Goal: Information Seeking & Learning: Find specific fact

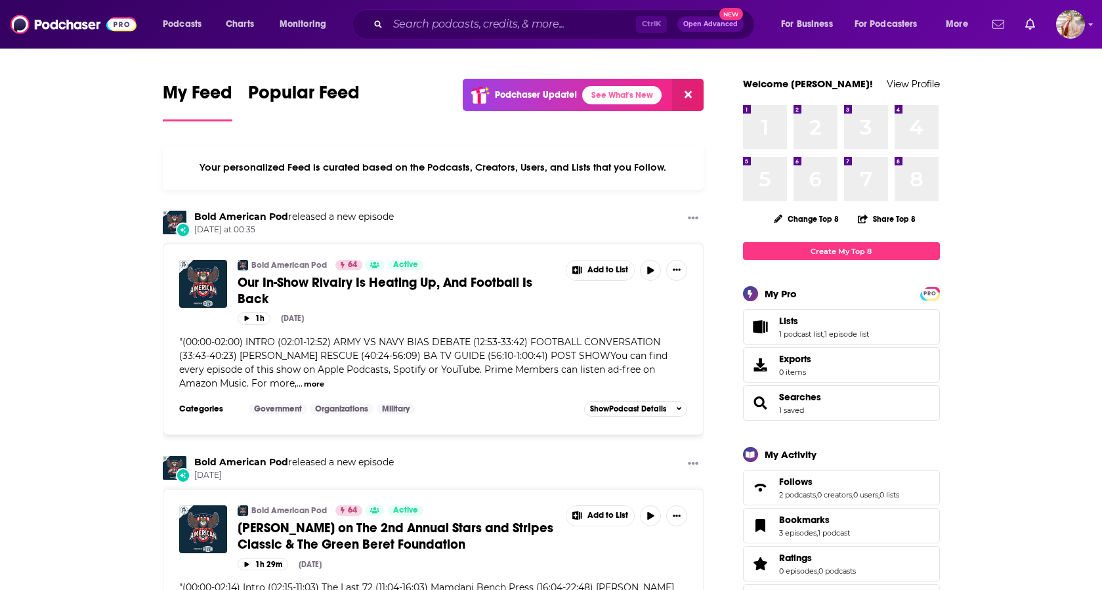
click at [1002, 25] on icon "Show notifications dropdown" at bounding box center [998, 24] width 12 height 12
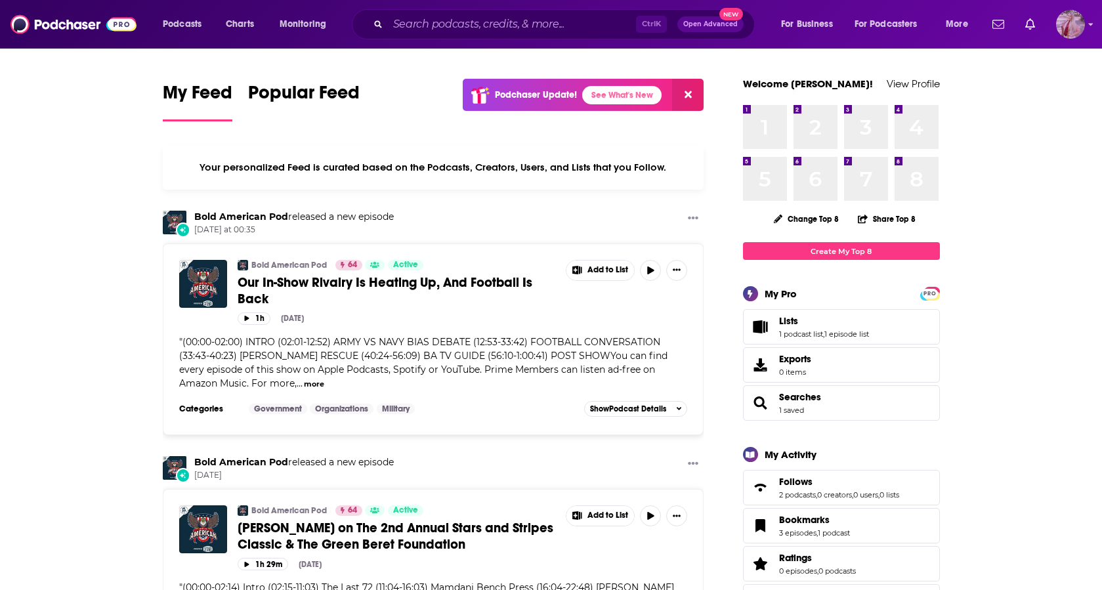
click at [1080, 29] on img "Logged in as kmccue" at bounding box center [1070, 24] width 29 height 29
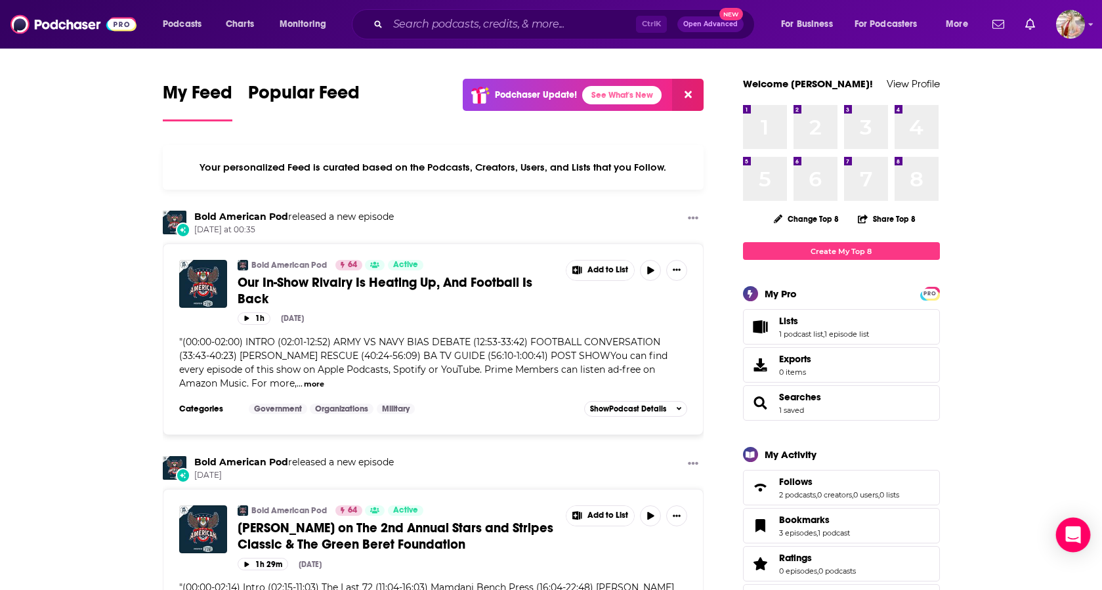
click at [1076, 526] on div "Open Intercom Messenger" at bounding box center [1073, 535] width 35 height 35
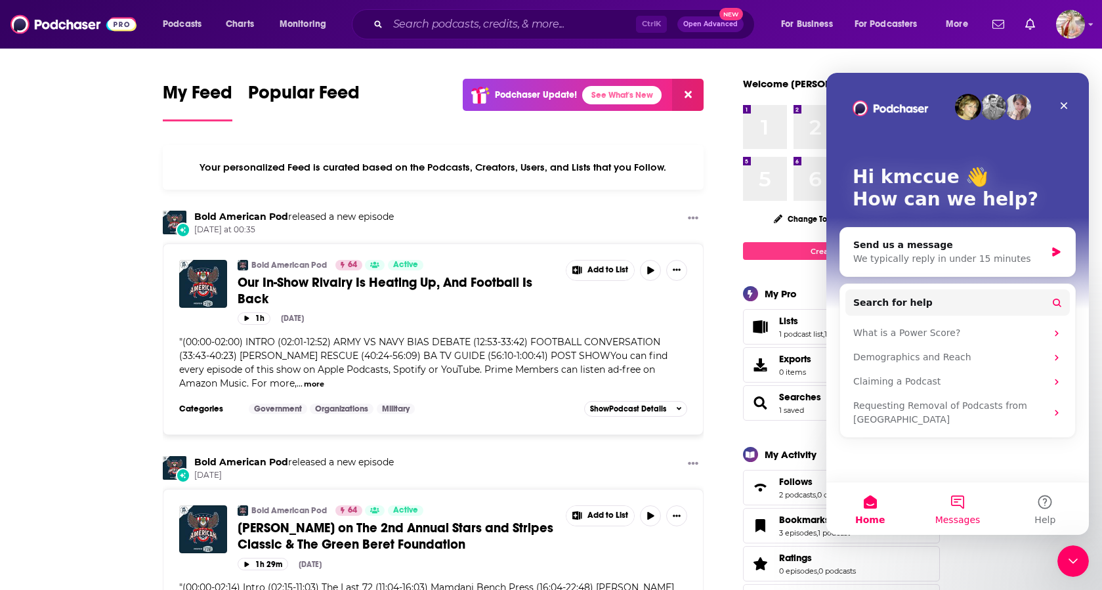
click at [956, 504] on button "Messages" at bounding box center [957, 508] width 87 height 53
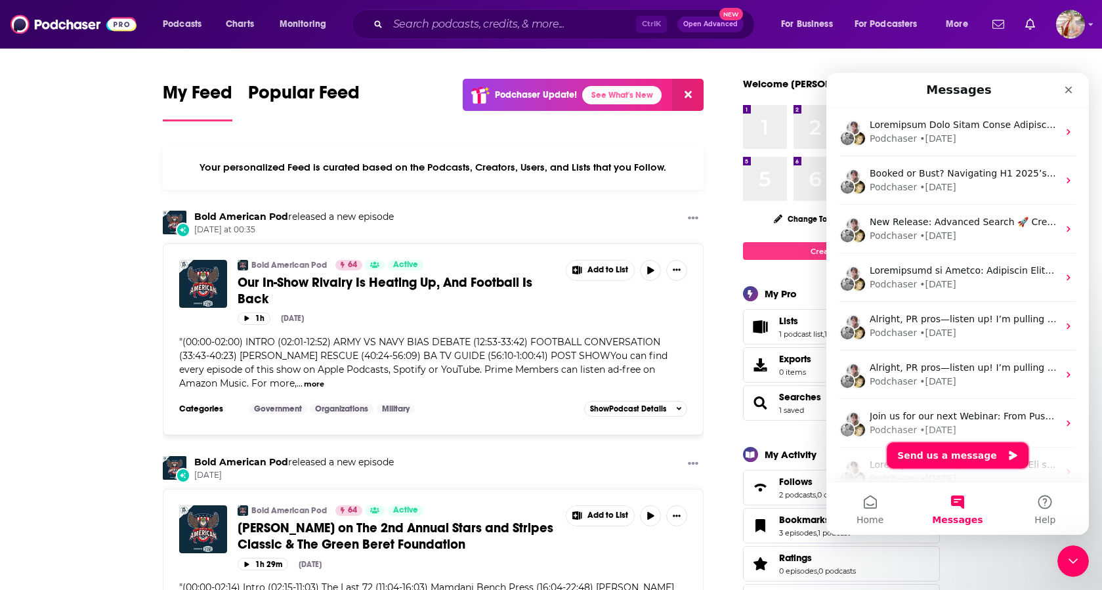
click at [976, 455] on button "Send us a message" at bounding box center [958, 455] width 142 height 26
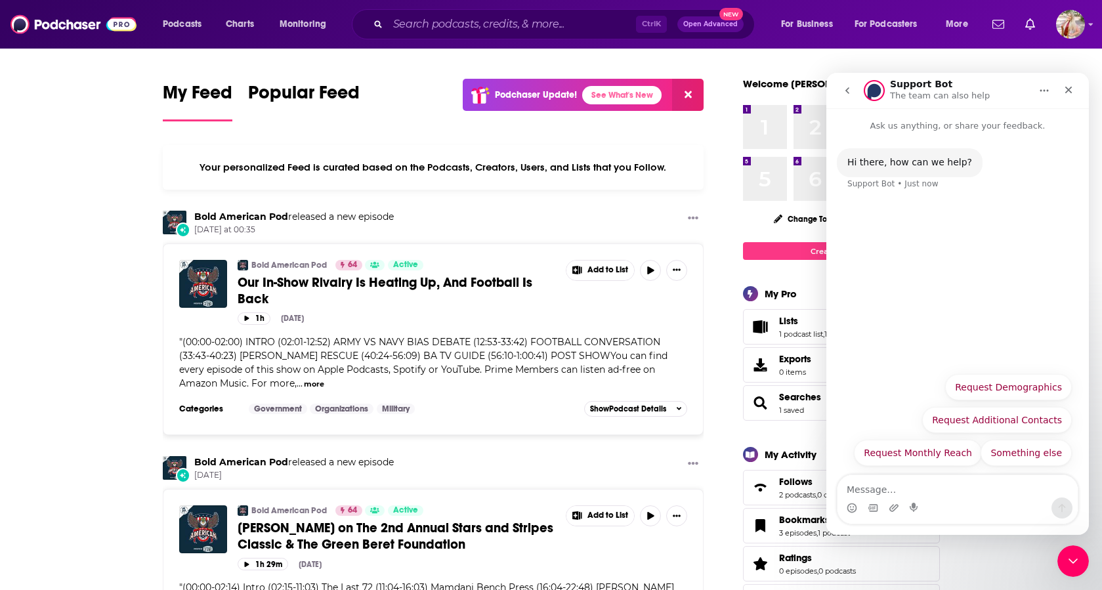
click at [950, 494] on textarea "Message…" at bounding box center [957, 486] width 240 height 22
type textarea "I'm not finding a show on the site"
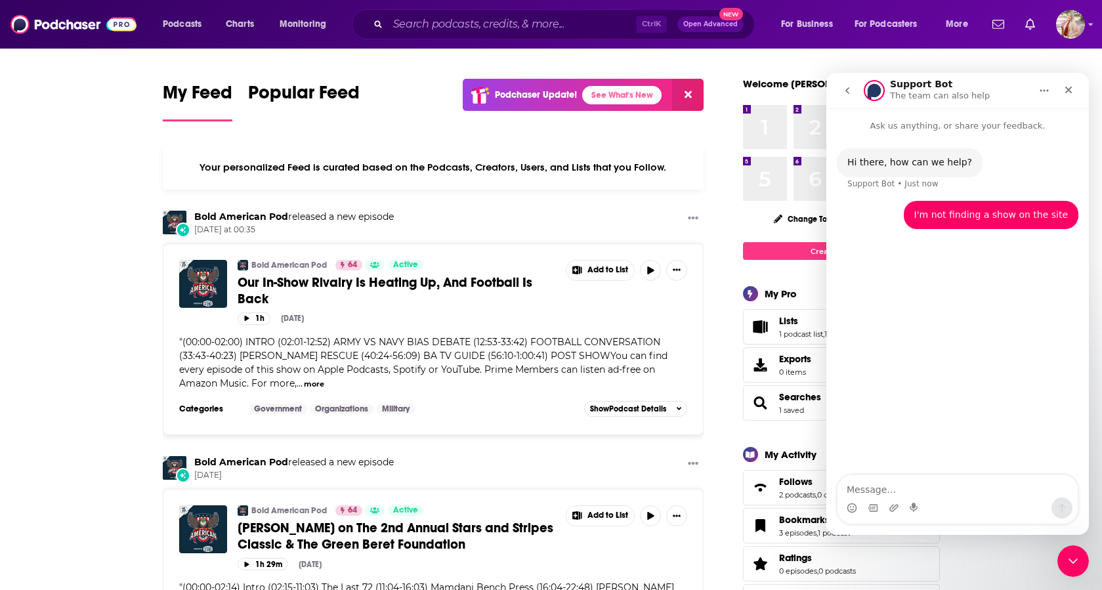
click at [895, 442] on div "Hi there, how can we help? Support Bot • Just now I'm not finding a show on the…" at bounding box center [957, 305] width 263 height 344
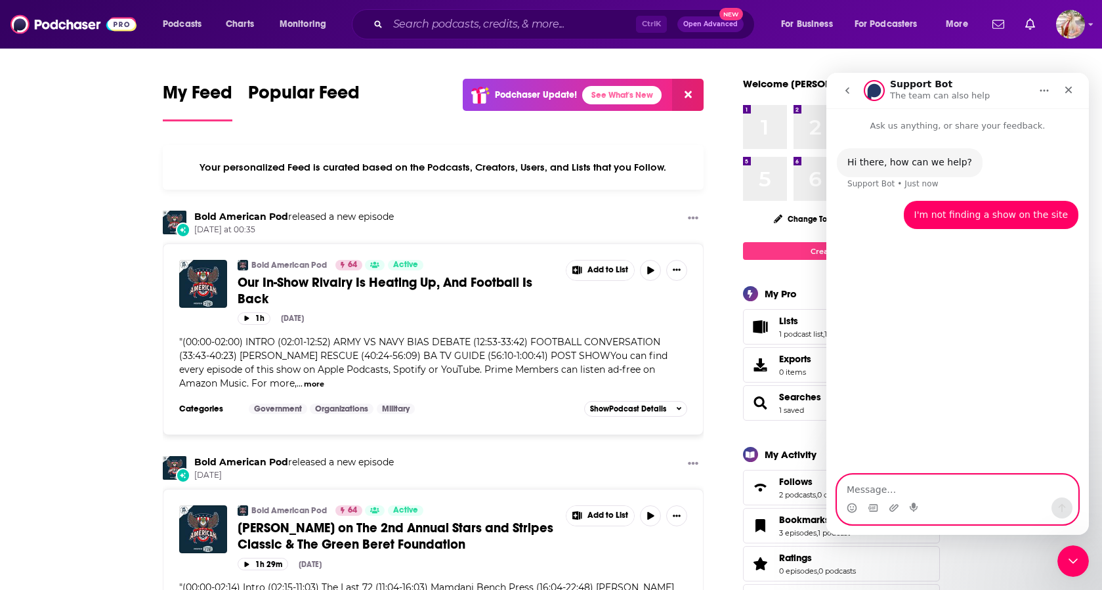
click at [886, 483] on textarea "Message…" at bounding box center [957, 486] width 240 height 22
paste textarea "[URL][DOMAIN_NAME]"
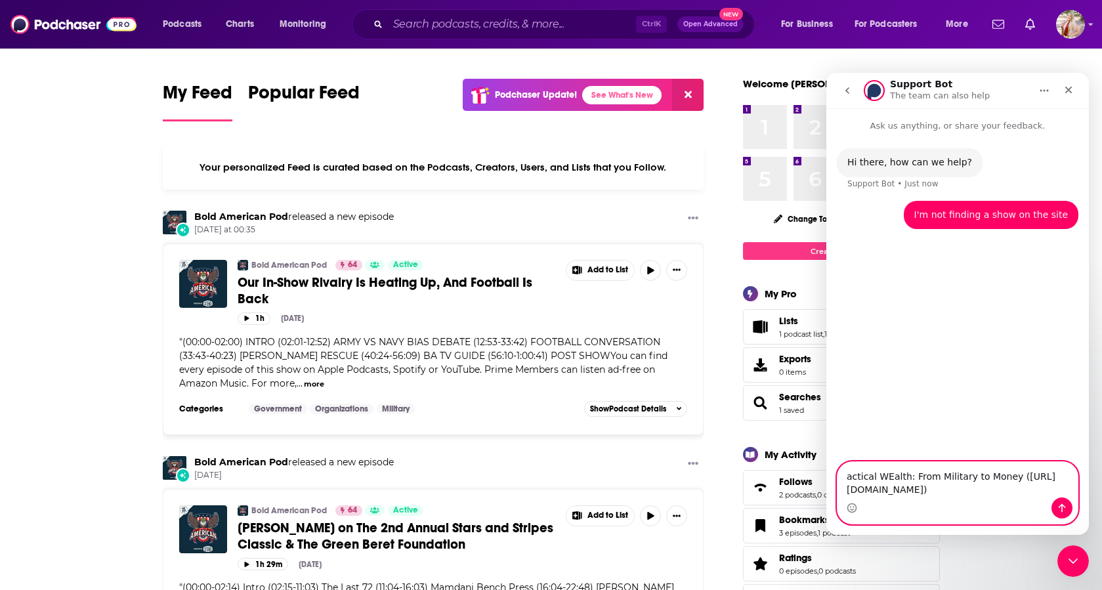
drag, startPoint x: 849, startPoint y: 462, endPoint x: 855, endPoint y: 467, distance: 7.9
drag, startPoint x: 890, startPoint y: 460, endPoint x: 889, endPoint y: 467, distance: 6.6
click at [899, 488] on textarea "Tactical Wealth: From Military to Money ([URL][DOMAIN_NAME])" at bounding box center [957, 479] width 240 height 35
type textarea "Tactical Wealth: From Military to Money ([URL][DOMAIN_NAME]) hosted by [PERSON_…"
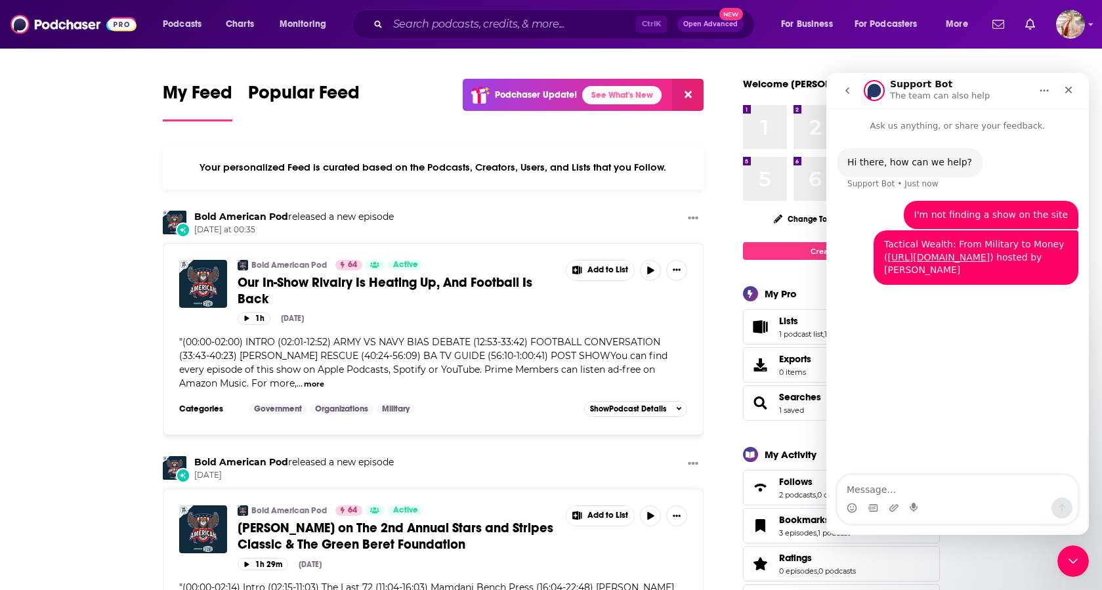
click at [944, 399] on div "Hi there, how can we help? Support Bot • Just now I'm not finding a show on the…" at bounding box center [957, 305] width 263 height 344
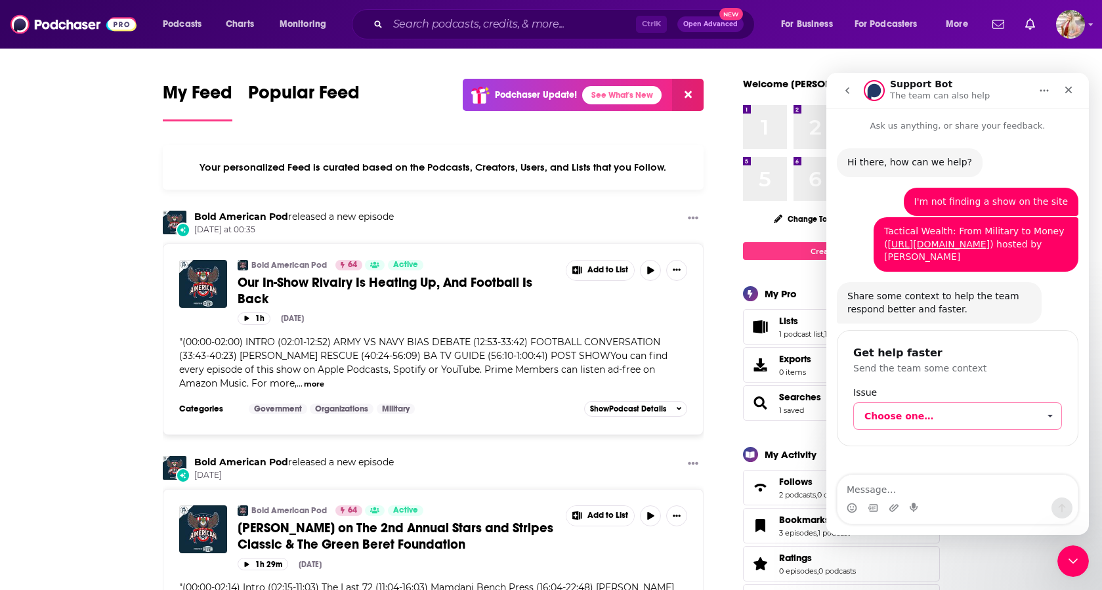
click at [947, 412] on span "Choose one…" at bounding box center [951, 416] width 174 height 26
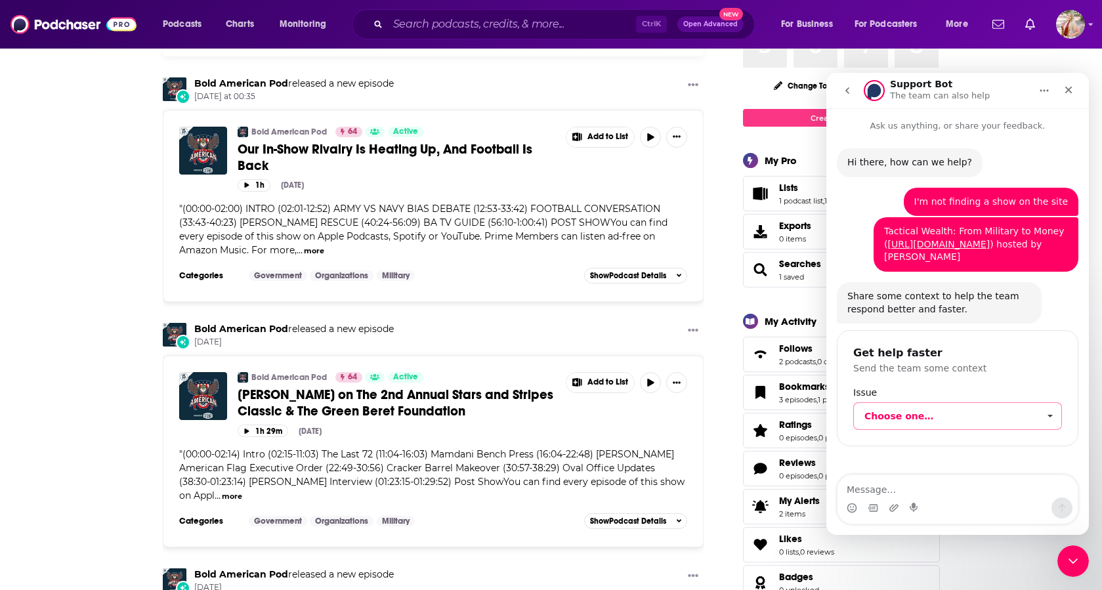
scroll to position [197, 0]
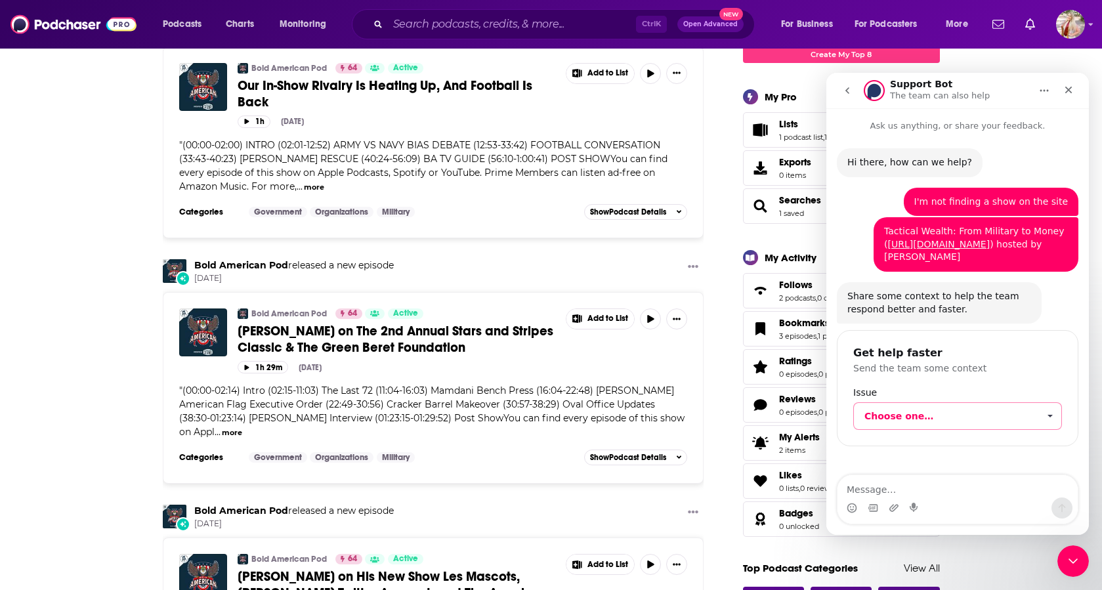
click at [948, 404] on span "Choose one…" at bounding box center [951, 416] width 174 height 26
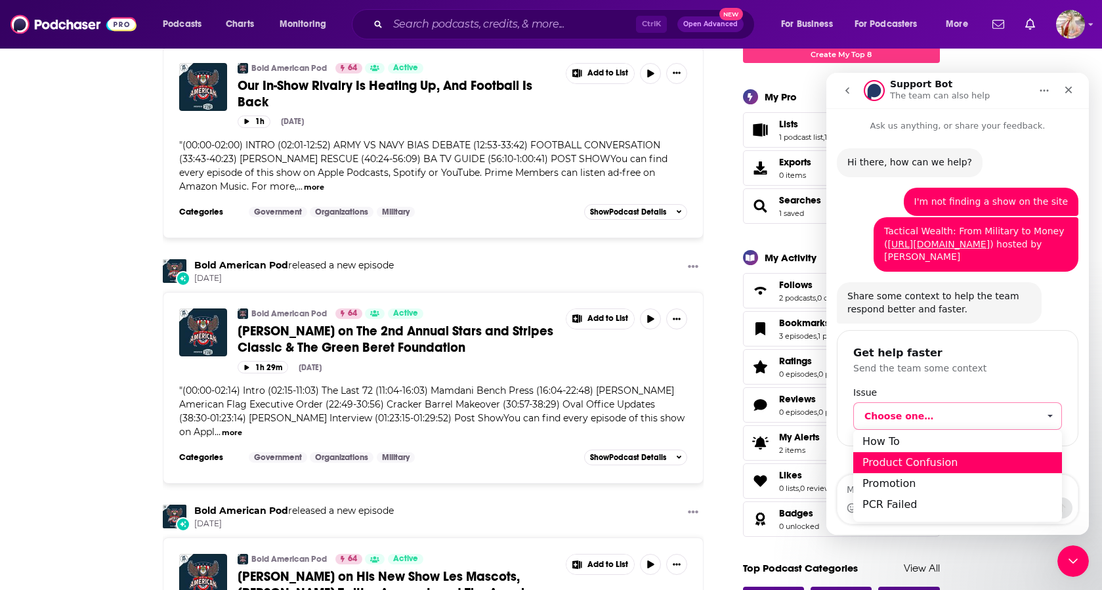
scroll to position [75, 0]
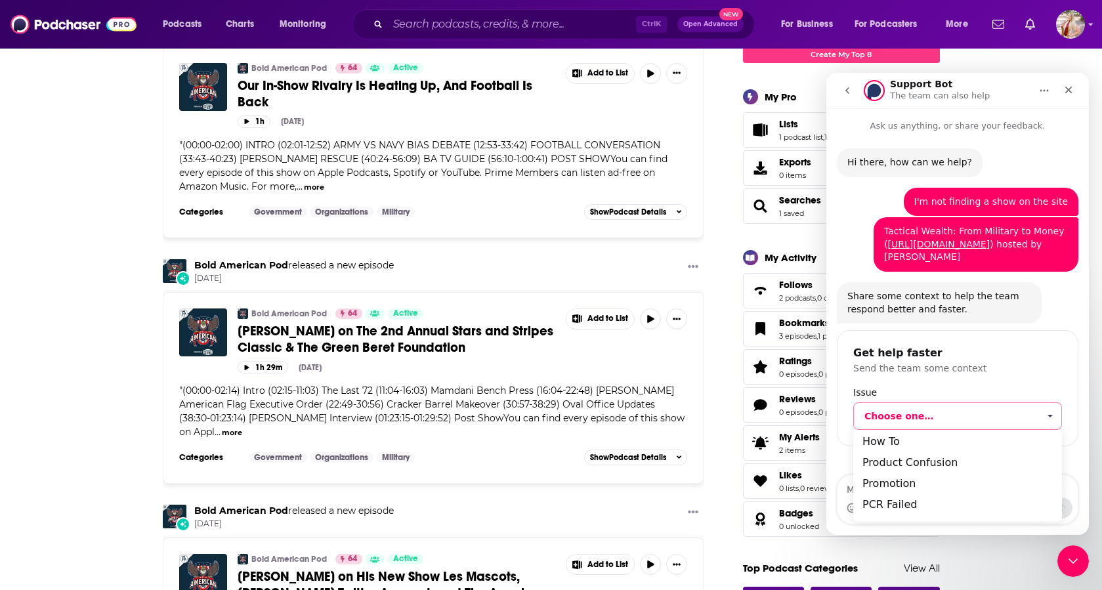
click at [1009, 344] on div "Get help faster Send the team some context Issue Choose one…" at bounding box center [958, 388] width 242 height 116
click at [1040, 299] on div "Share some context to help the team respond better and faster. Support Bot • Ju…" at bounding box center [939, 302] width 205 height 41
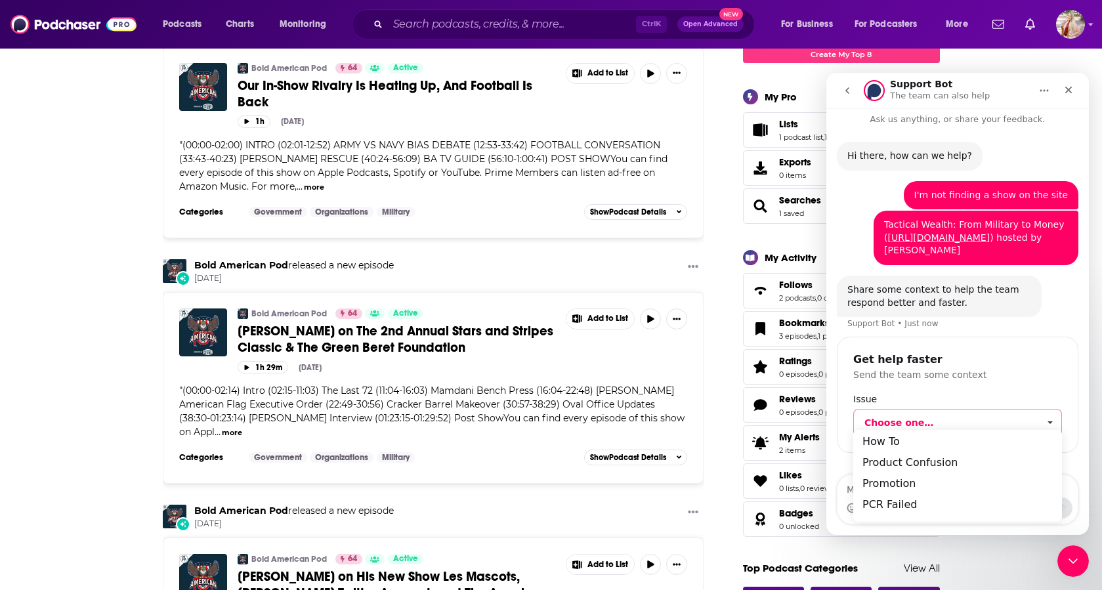
click at [1074, 448] on div "Hi there, how can we help? Support Bot • 2m ago I'm not finding a show on the s…" at bounding box center [957, 301] width 263 height 350
click at [992, 425] on span "Choose one…" at bounding box center [951, 423] width 174 height 26
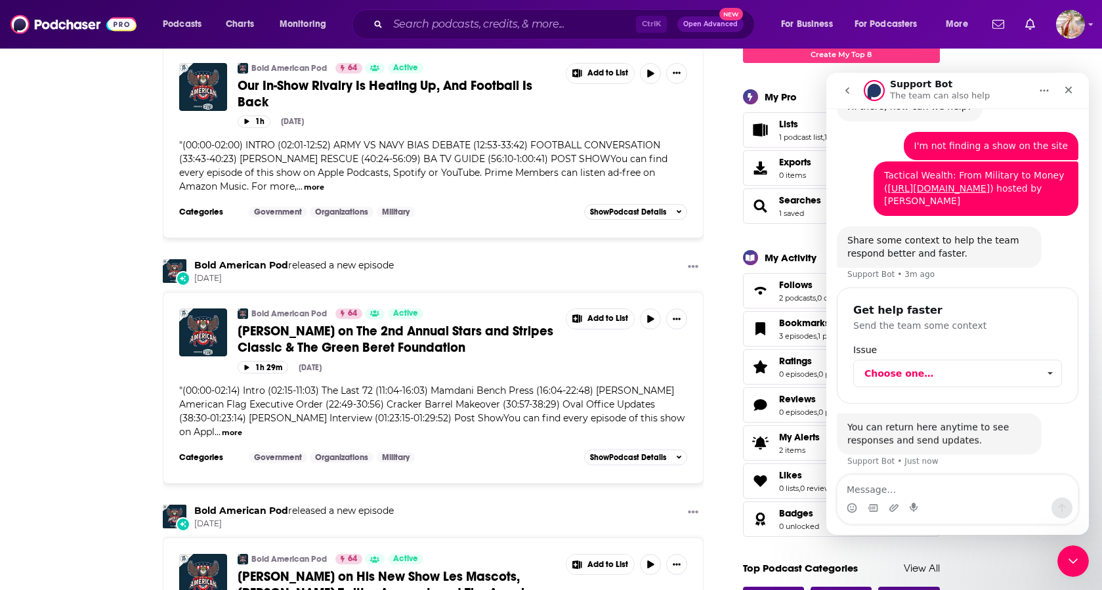
scroll to position [62, 0]
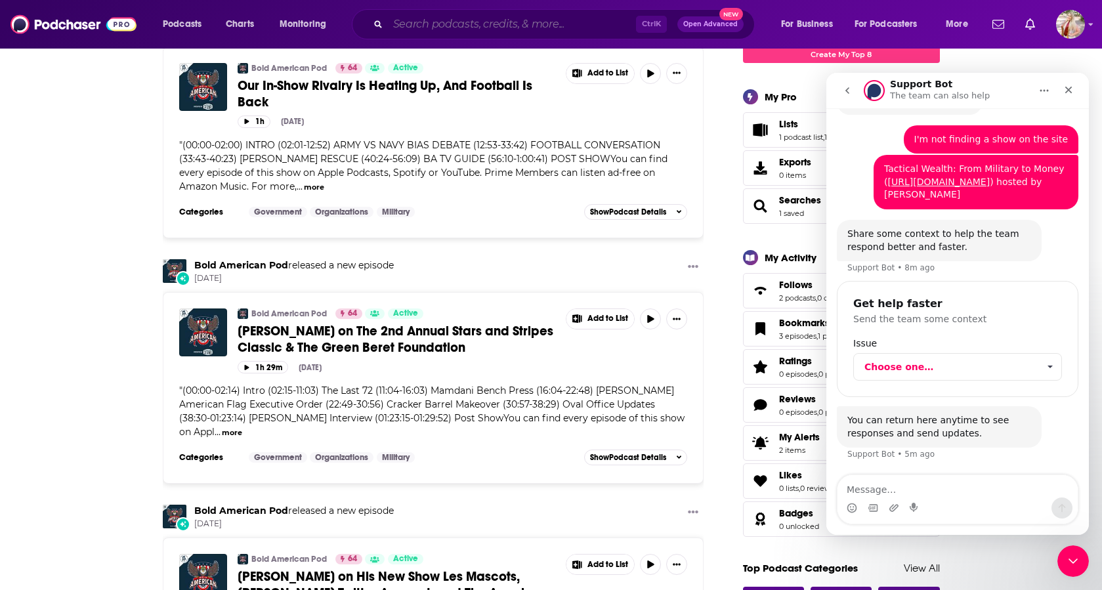
click at [448, 32] on input "Search podcasts, credits, & more..." at bounding box center [512, 24] width 248 height 21
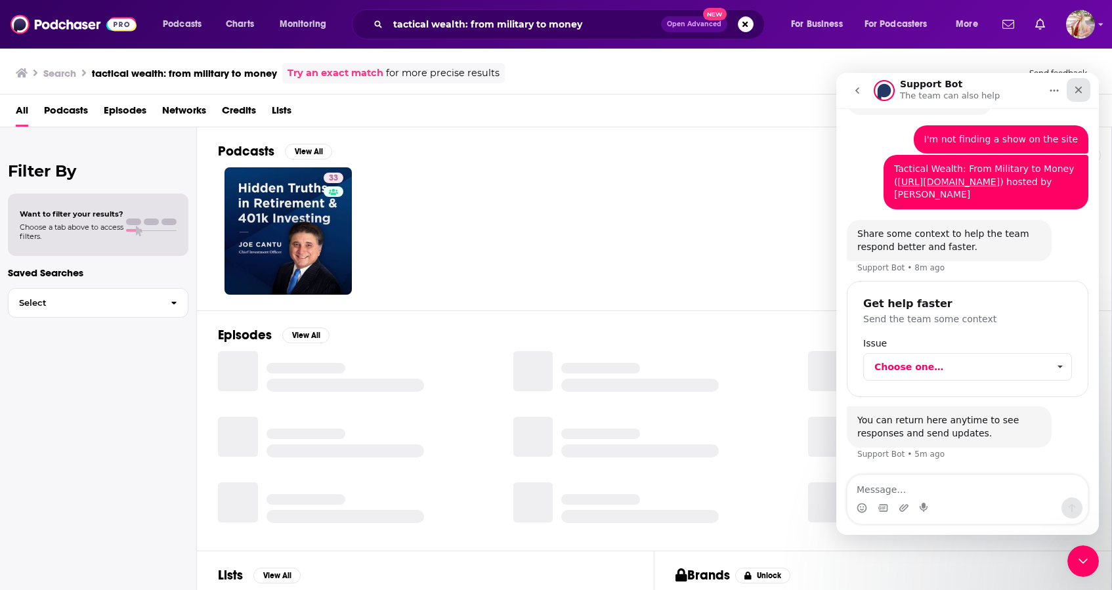
click at [1079, 85] on icon "Close" at bounding box center [1078, 90] width 11 height 11
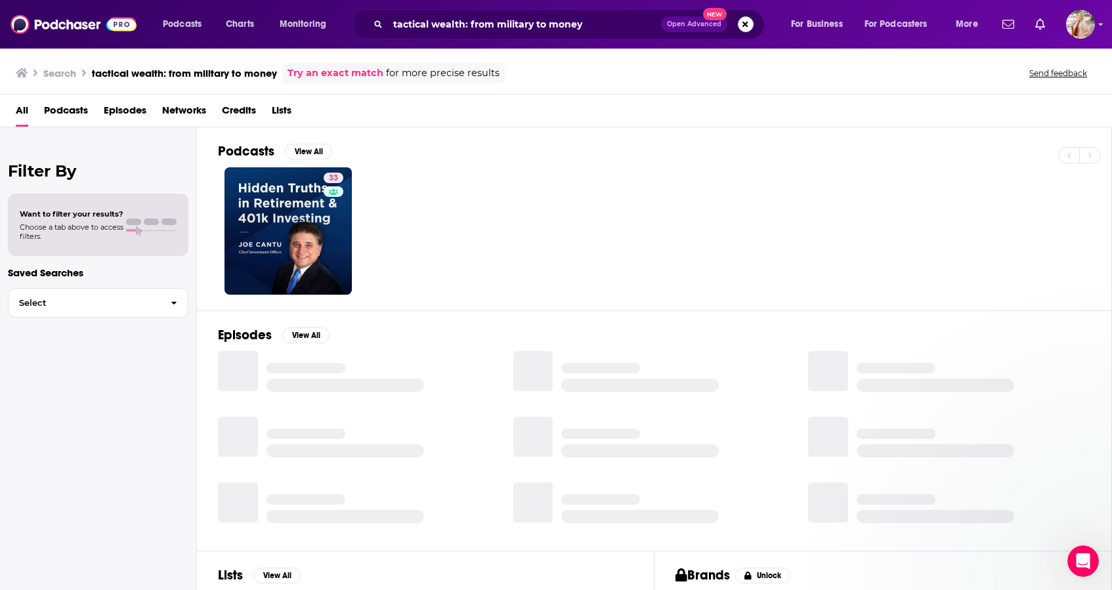
scroll to position [49, 0]
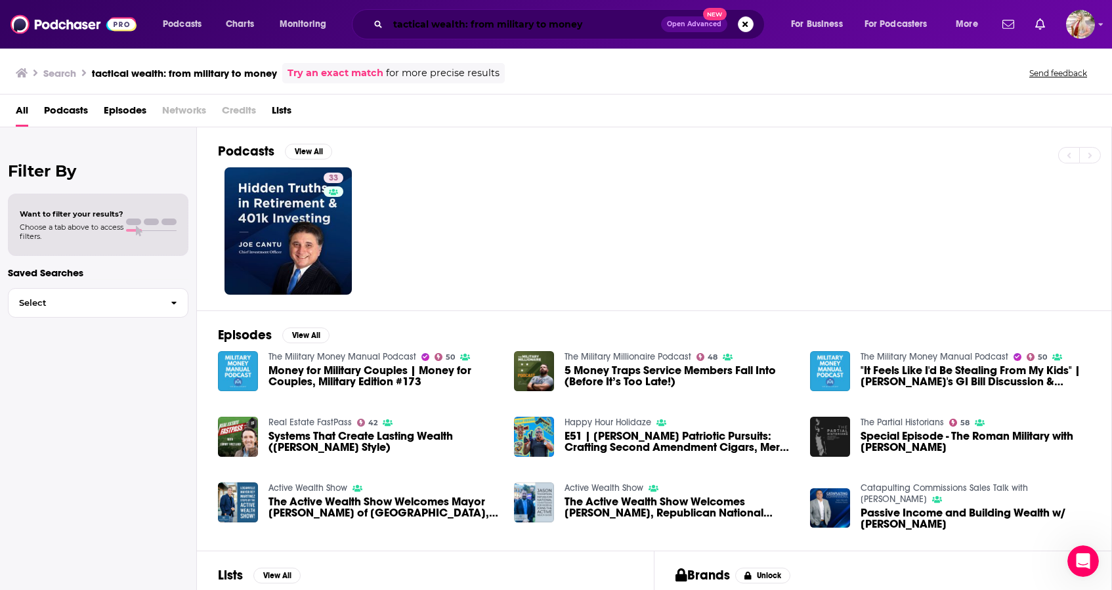
click at [464, 22] on input "tactical wealth: from military to money" at bounding box center [524, 24] width 273 height 21
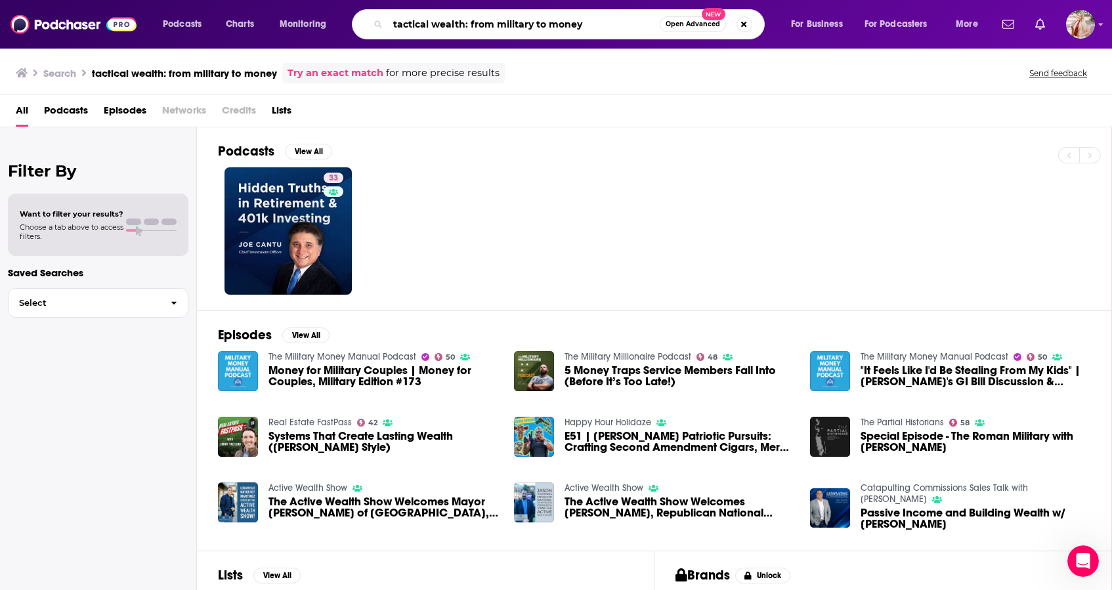
click at [464, 22] on input "tactical wealth: from military to money" at bounding box center [524, 24] width 272 height 21
type input "[PERSON_NAME]"
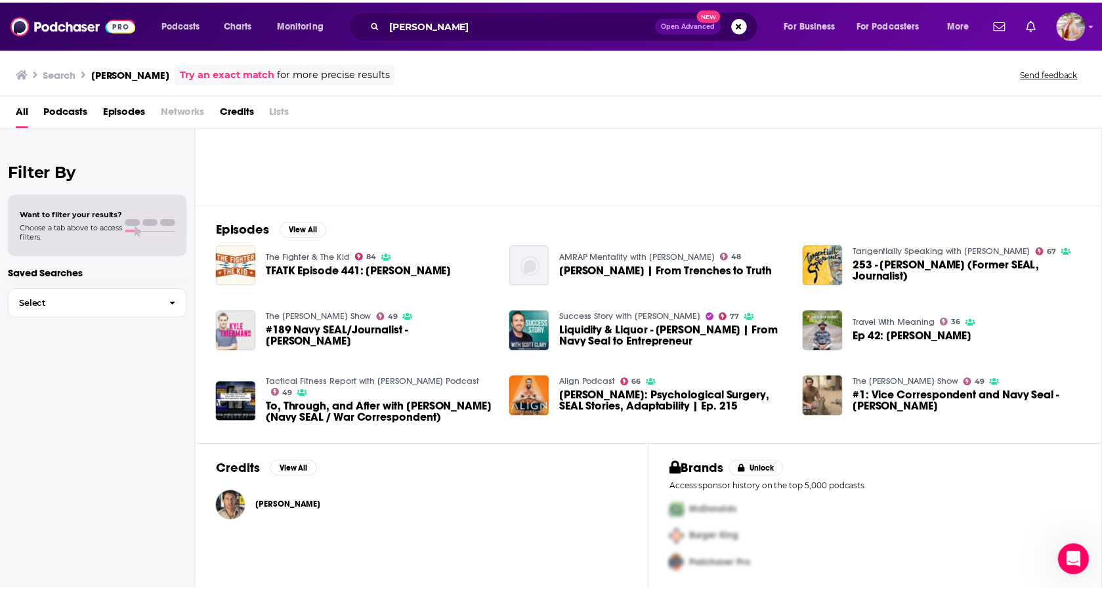
scroll to position [108, 0]
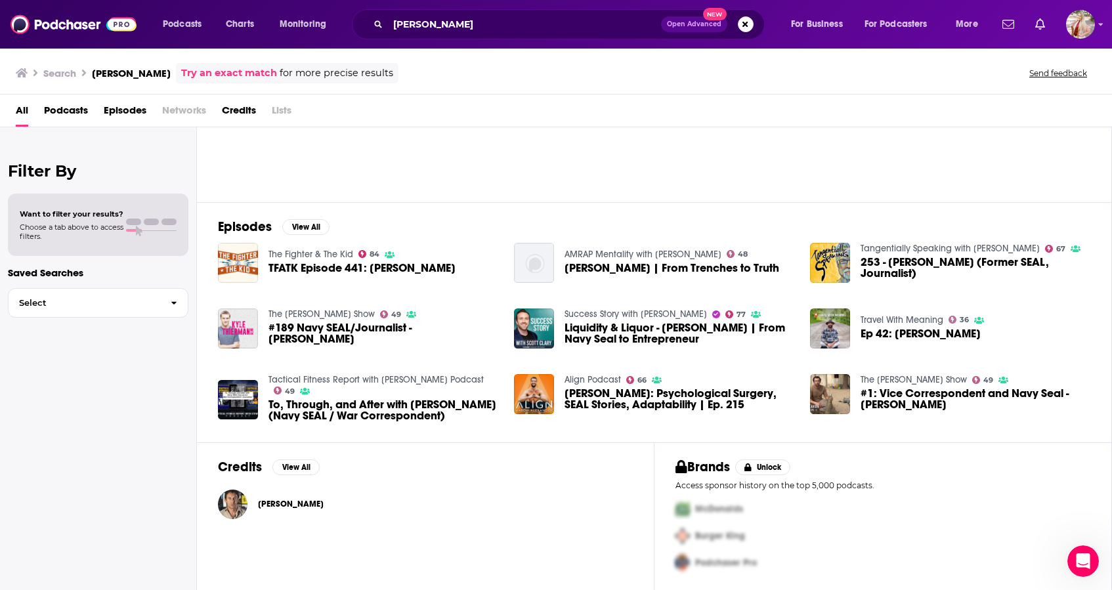
click at [276, 501] on span "[PERSON_NAME]" at bounding box center [291, 504] width 66 height 11
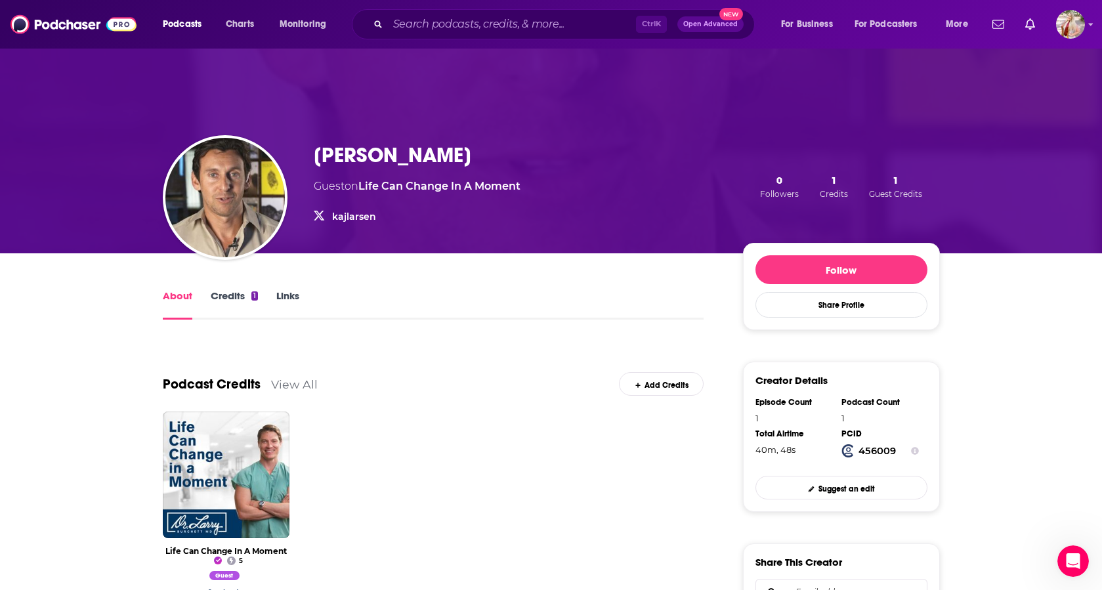
click at [361, 213] on link "kajlarsen" at bounding box center [354, 217] width 44 height 12
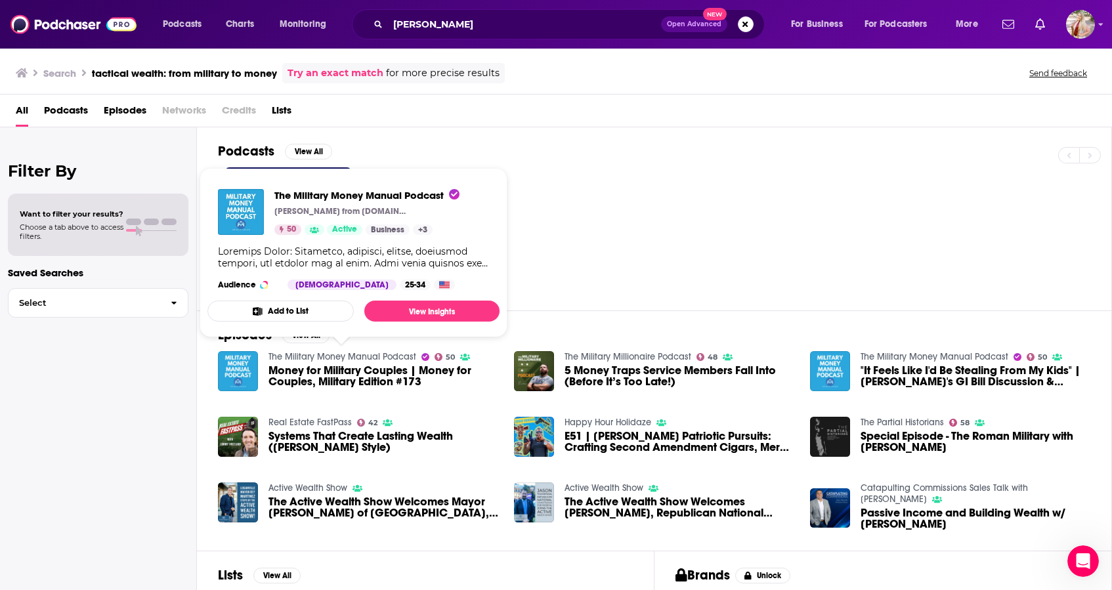
click at [405, 356] on link "The Military Money Manual Podcast" at bounding box center [342, 356] width 148 height 11
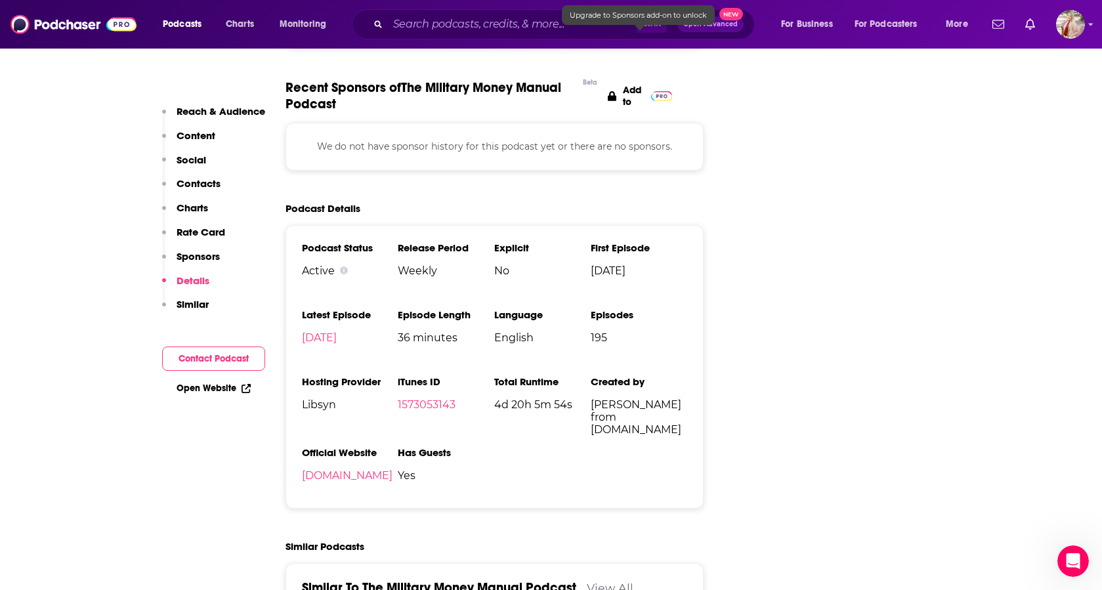
scroll to position [1772, 0]
drag, startPoint x: 518, startPoint y: 419, endPoint x: 745, endPoint y: 443, distance: 227.7
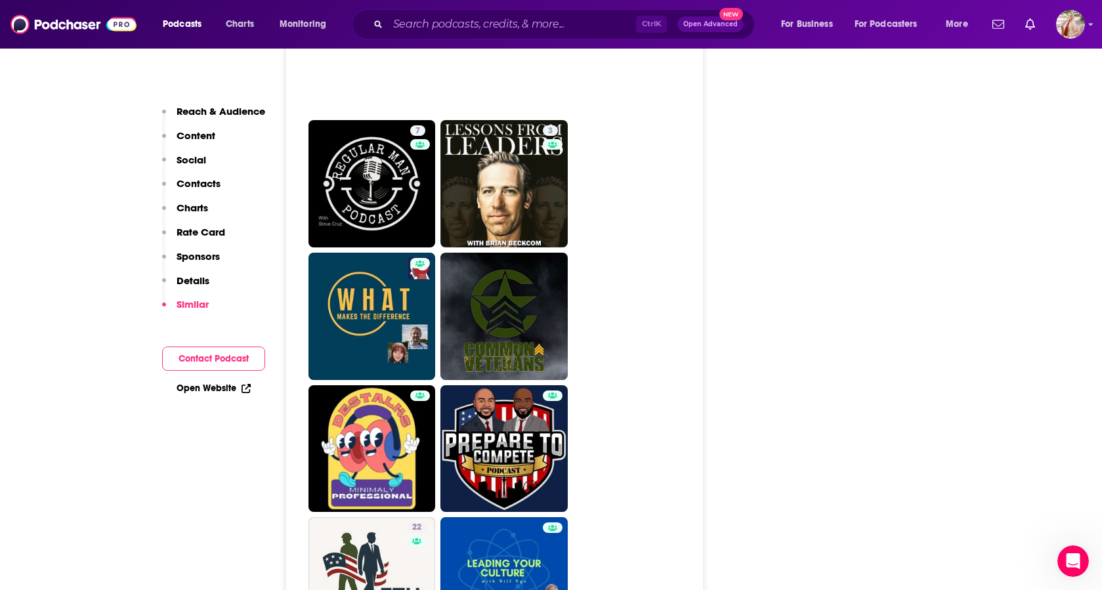
scroll to position [2691, 0]
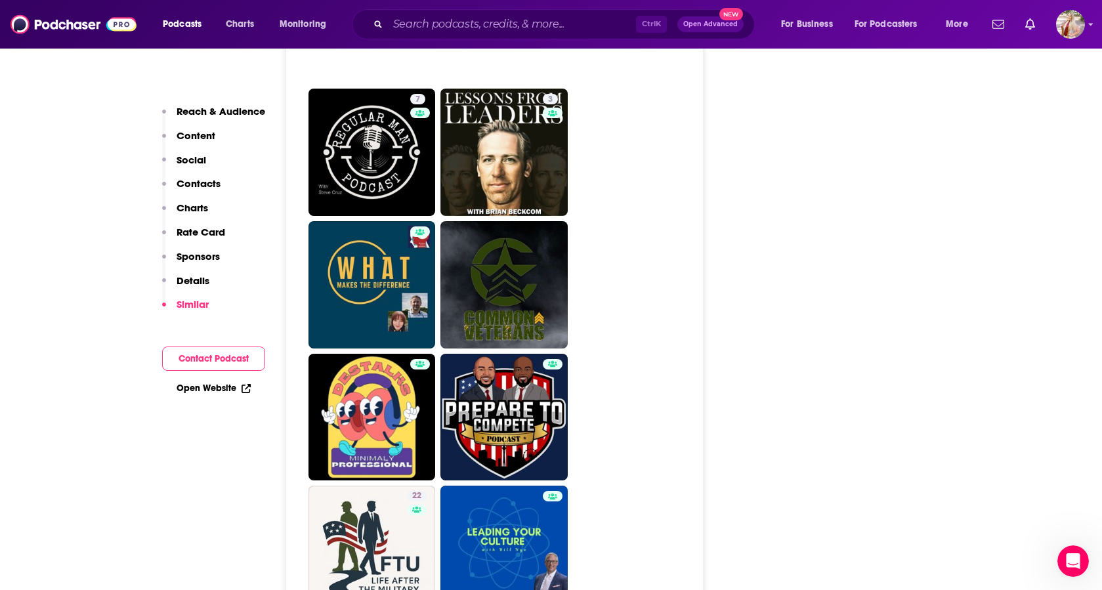
drag, startPoint x: 377, startPoint y: 497, endPoint x: 780, endPoint y: 462, distance: 405.1
